Goal: Find contact information: Find contact information

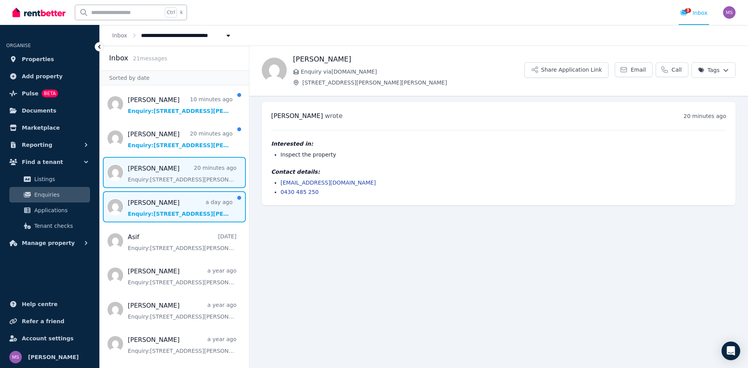
click at [156, 208] on span "Message list" at bounding box center [174, 206] width 149 height 31
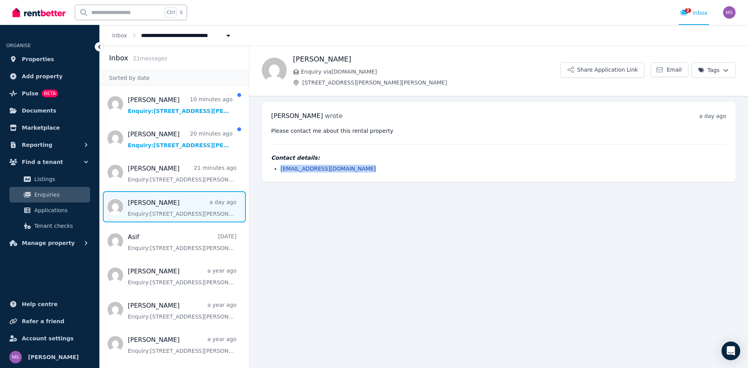
drag, startPoint x: 368, startPoint y: 170, endPoint x: 281, endPoint y: 169, distance: 86.9
click at [281, 169] on li "[EMAIL_ADDRESS][DOMAIN_NAME]" at bounding box center [504, 169] width 446 height 8
copy link "[EMAIL_ADDRESS][DOMAIN_NAME]"
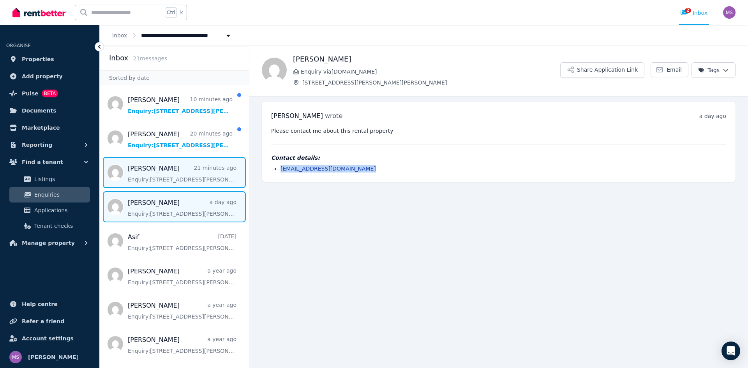
click at [171, 179] on span "Message list" at bounding box center [174, 172] width 149 height 31
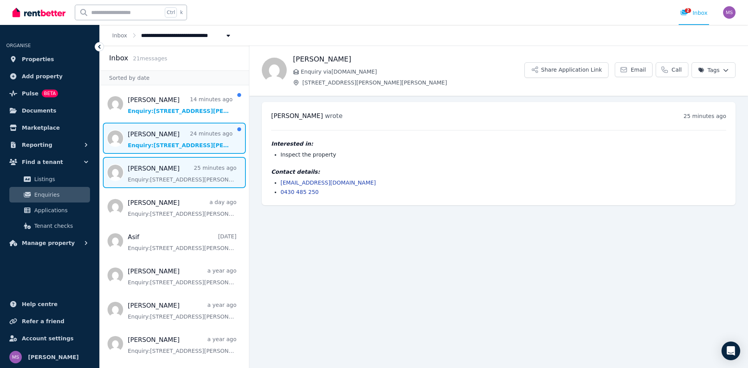
click at [157, 141] on span "Message list" at bounding box center [174, 138] width 149 height 31
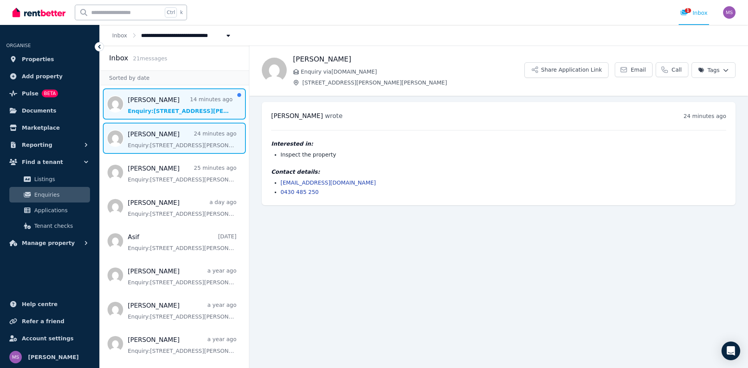
click at [159, 113] on span "Message list" at bounding box center [174, 103] width 149 height 31
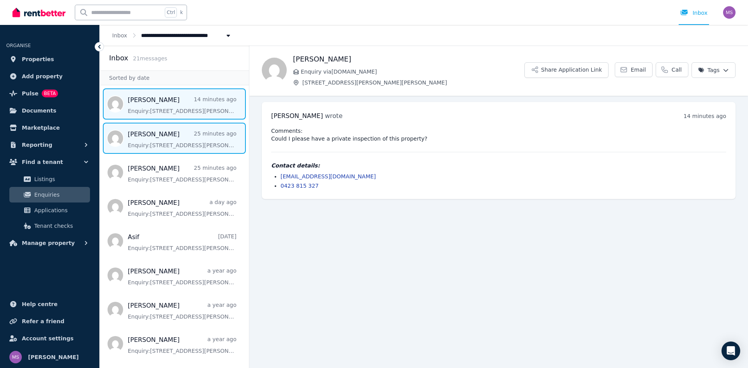
click at [183, 138] on span "Message list" at bounding box center [174, 138] width 149 height 31
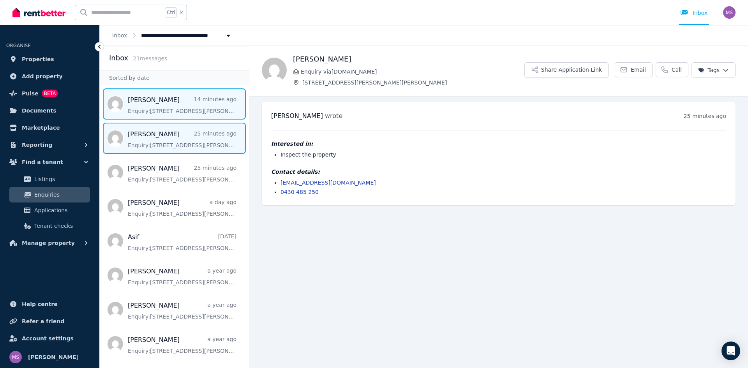
click at [188, 112] on span "Message list" at bounding box center [174, 103] width 149 height 31
